Goal: Entertainment & Leisure: Consume media (video, audio)

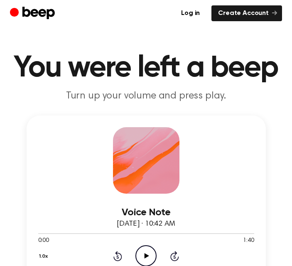
click at [147, 253] on icon "Play Audio" at bounding box center [145, 255] width 21 height 21
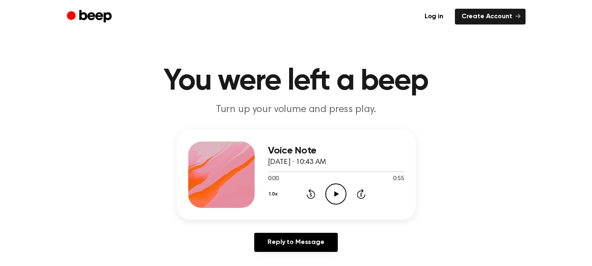
click at [339, 197] on icon "Play Audio" at bounding box center [335, 194] width 21 height 21
click at [334, 193] on icon at bounding box center [336, 193] width 4 height 5
